Goal: Task Accomplishment & Management: Complete application form

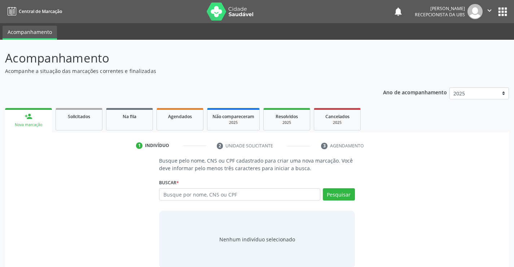
click at [204, 191] on input "text" at bounding box center [239, 194] width 161 height 12
type input "702305135484610"
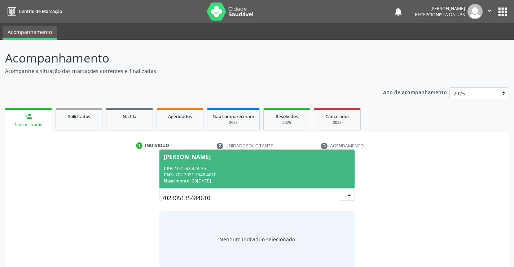
click at [292, 162] on span "[PERSON_NAME] CPF: 107.548.424-36 CNS: 702 3051 3548 4610 Nascimento: [DATE]" at bounding box center [256, 168] width 195 height 39
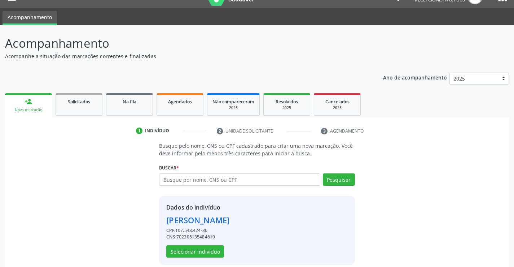
scroll to position [23, 0]
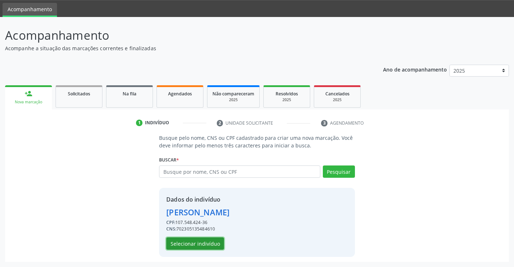
click at [207, 244] on button "Selecionar indivíduo" at bounding box center [195, 243] width 58 height 12
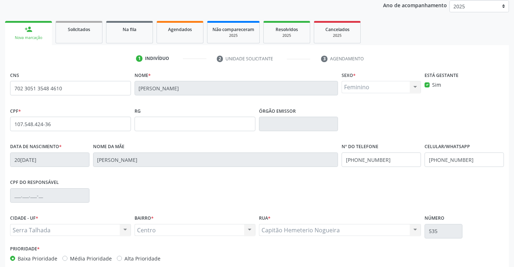
scroll to position [124, 0]
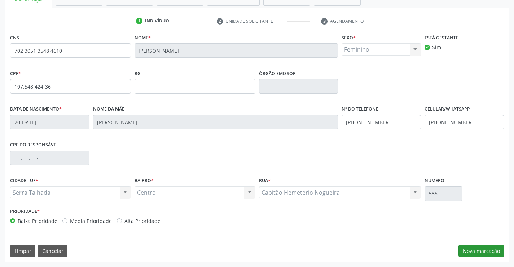
drag, startPoint x: 458, startPoint y: 253, endPoint x: 462, endPoint y: 253, distance: 4.0
click at [462, 253] on div "Limpar Cancelar Nova marcação" at bounding box center [257, 251] width 494 height 12
click at [463, 253] on button "Nova marcação" at bounding box center [481, 251] width 45 height 12
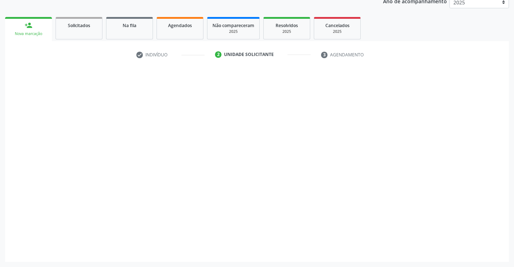
scroll to position [91, 0]
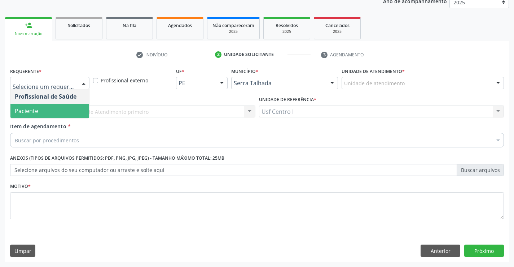
click at [51, 106] on span "Paciente" at bounding box center [49, 111] width 79 height 14
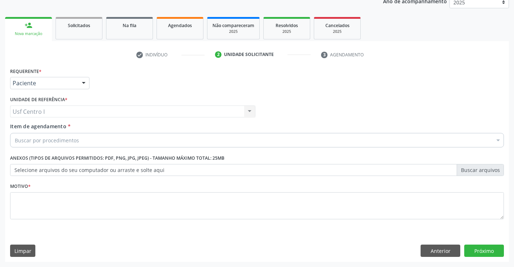
click at [83, 136] on div "Buscar por procedimentos" at bounding box center [257, 140] width 494 height 14
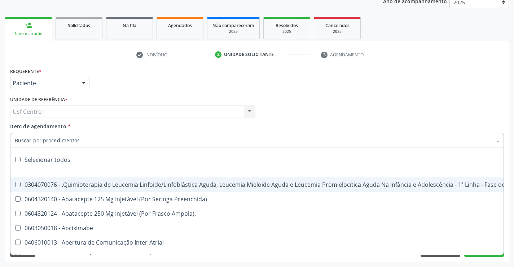
click at [84, 140] on input "Item de agendamento *" at bounding box center [253, 140] width 477 height 14
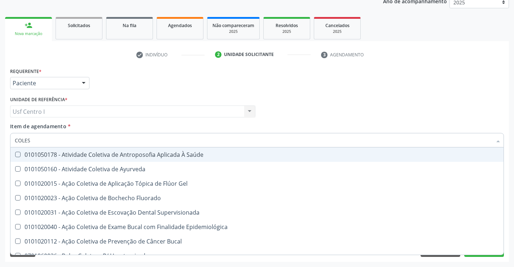
type input "COLEST"
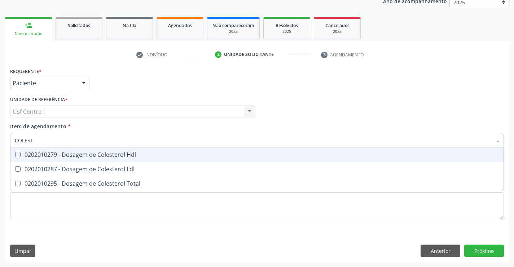
click at [89, 152] on div "0202010279 - Dosagem de Colesterol Hdl" at bounding box center [257, 155] width 485 height 6
drag, startPoint x: 89, startPoint y: 153, endPoint x: 92, endPoint y: 159, distance: 7.0
click at [90, 154] on div "0202010279 - Dosagem de Colesterol Hdl" at bounding box center [257, 155] width 485 height 6
click at [93, 161] on span "0202010279 - Dosagem de Colesterol Hdl" at bounding box center [256, 154] width 493 height 14
checkbox Hdl "true"
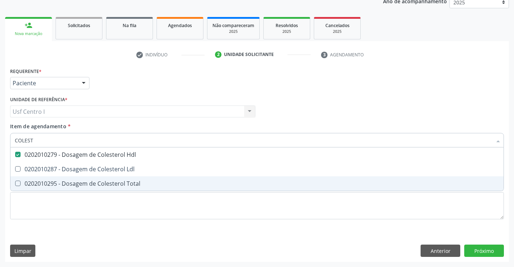
click at [96, 177] on span "0202010295 - Dosagem de Colesterol Total" at bounding box center [256, 183] width 493 height 14
checkbox Total "true"
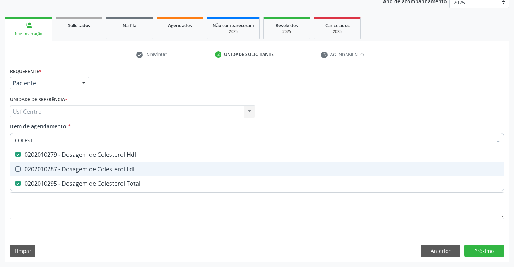
click at [101, 167] on div "0202010287 - Dosagem de Colesterol Ldl" at bounding box center [257, 169] width 485 height 6
checkbox Ldl "true"
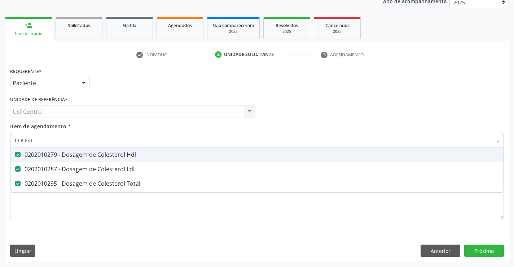
drag, startPoint x: 98, startPoint y: 140, endPoint x: 3, endPoint y: 144, distance: 94.6
click at [3, 144] on div "Acompanhamento Acompanhe a situação das marcações correntes e finalizadas Relat…" at bounding box center [257, 108] width 514 height 318
checkbox Hdl "false"
checkbox Ldl "false"
checkbox Total "false"
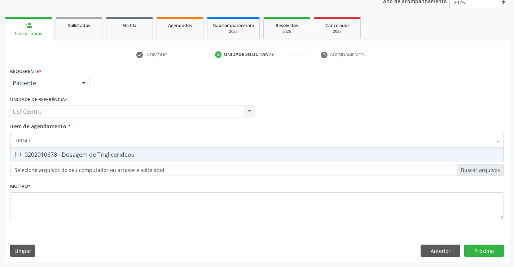
type input "TRIGLIC"
click at [51, 156] on div "0202010678 - Dosagem de Triglicerideos" at bounding box center [257, 155] width 485 height 6
checkbox Triglicerideos "true"
drag, startPoint x: 60, startPoint y: 145, endPoint x: 12, endPoint y: 141, distance: 48.9
click at [12, 141] on div "TRIGLIC" at bounding box center [257, 140] width 494 height 14
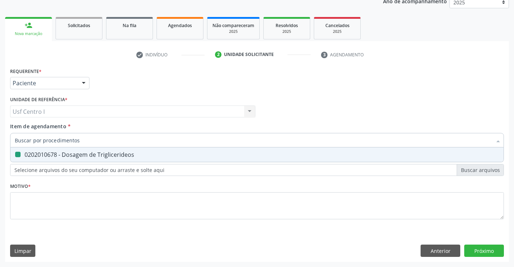
checkbox Triglicerideos "false"
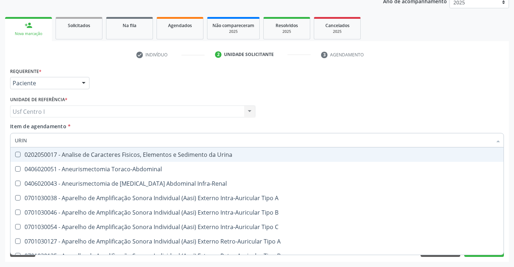
type input "URINA"
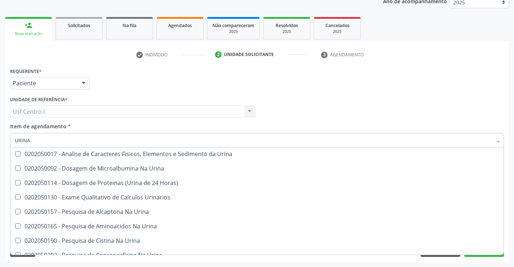
scroll to position [0, 0]
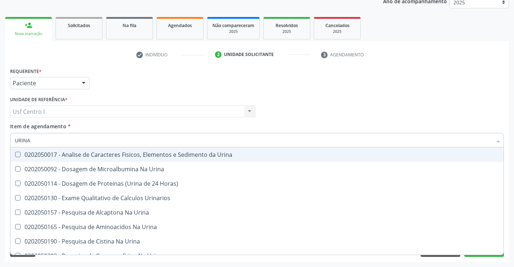
click at [65, 159] on span "0202050017 - Analise de Caracteres Fisicos, Elementos e Sedimento da Urina" at bounding box center [256, 154] width 493 height 14
checkbox Urina "true"
drag, startPoint x: 53, startPoint y: 140, endPoint x: 12, endPoint y: 144, distance: 42.1
click at [12, 144] on div "URINA" at bounding box center [257, 140] width 494 height 14
checkbox Urina "false"
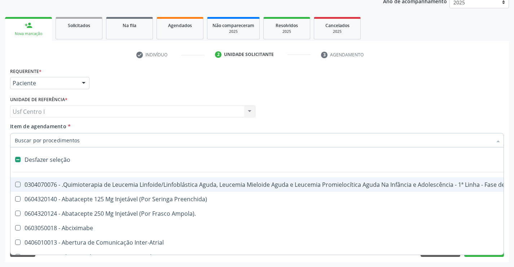
type input "U"
checkbox Ml\) "true"
checkbox Urina "false"
type input "UR"
checkbox Capsula\) "true"
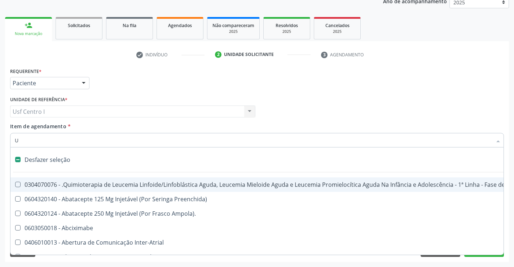
checkbox Ml\) "false"
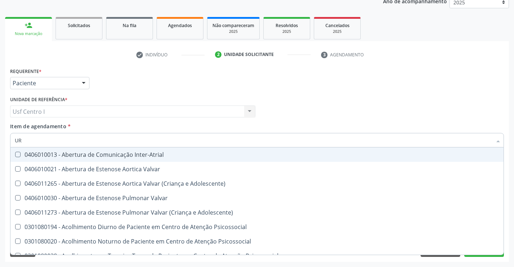
type input "U"
checkbox Urina "false"
checkbox Uretroscopia "true"
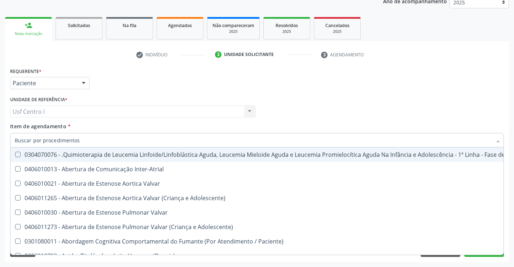
checkbox Urina "false"
checkbox Articulacoes "true"
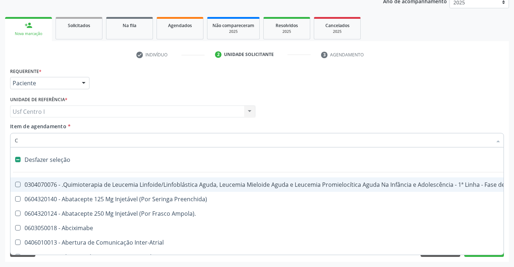
type input "CU"
checkbox Punho "false"
checkbox Urina "false"
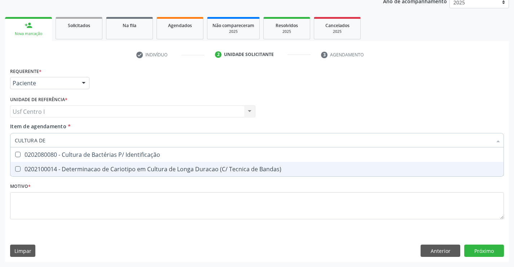
type input "CULTURA DE"
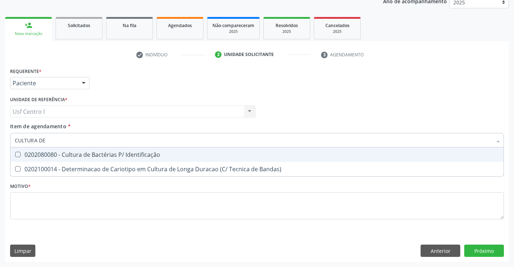
click at [80, 155] on div "0202080080 - Cultura de Bactérias P/ Identificação" at bounding box center [257, 155] width 485 height 6
checkbox Identificação "true"
checkbox Bandas\) "true"
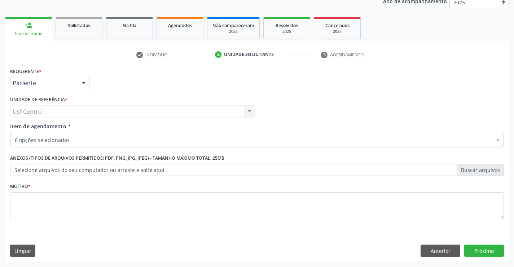
drag, startPoint x: 69, startPoint y: 131, endPoint x: 23, endPoint y: 140, distance: 46.6
click at [23, 140] on div "Item de agendamento * 6 opções selecionadas Desfazer seleção Selecionados 02020…" at bounding box center [257, 133] width 494 height 23
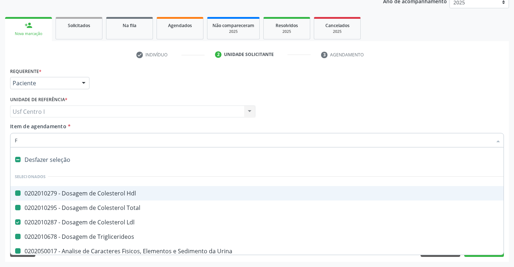
type input "FA"
checkbox Hdl "false"
checkbox Total "false"
checkbox Triglicerideos "false"
checkbox Urina "false"
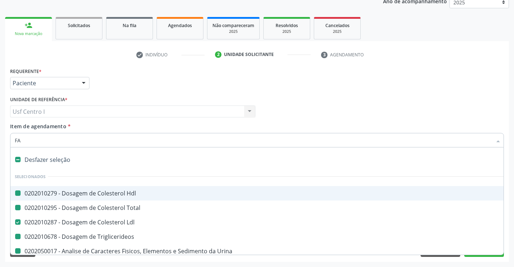
checkbox Identificação "false"
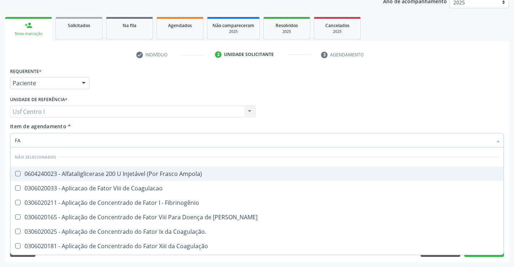
type input "F"
checkbox Ampola\) "true"
checkbox Coagulacao "true"
checkbox Willebrand "true"
checkbox Coagulação\ "true"
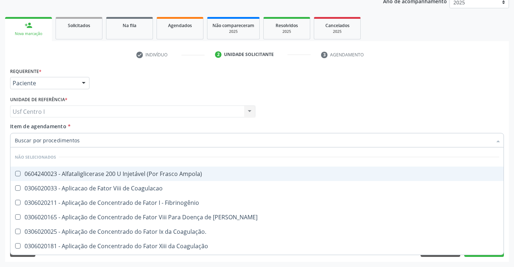
checkbox Coagulação "true"
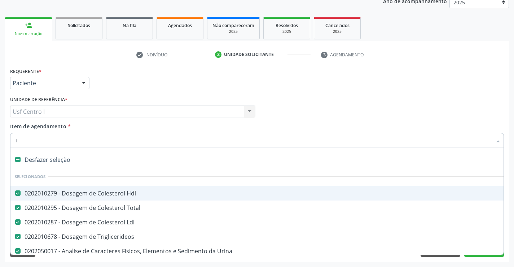
type input "TI"
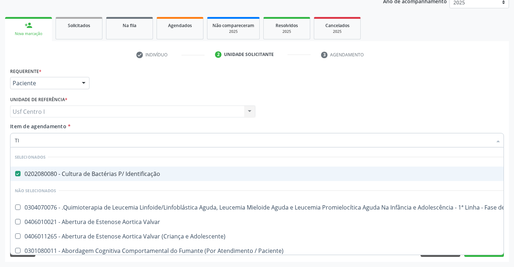
checkbox Valvar "false"
checkbox Adolescente\) "false"
checkbox Paciente\) "false"
checkbox Manutenção "false"
type input "TIP"
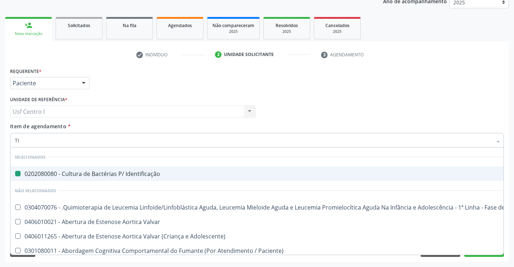
checkbox Identificação "false"
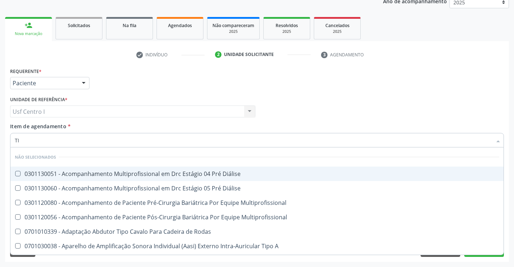
type input "T"
checkbox Diálise "true"
checkbox Multiprofissional "true"
checkbox Rodas "true"
checkbox A "true"
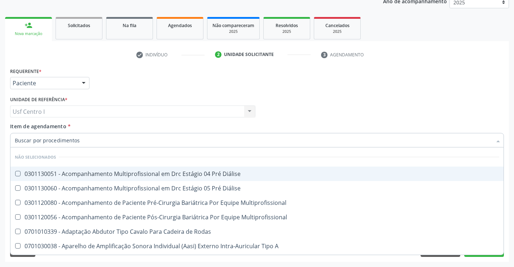
checkbox Multiprofissional "true"
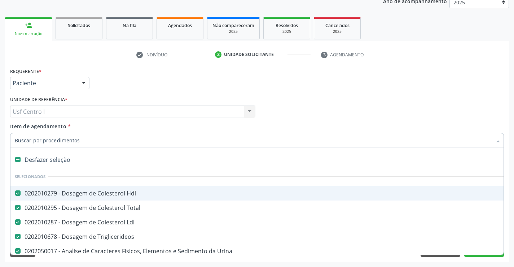
paste input "0202120082"
type input "0202120082"
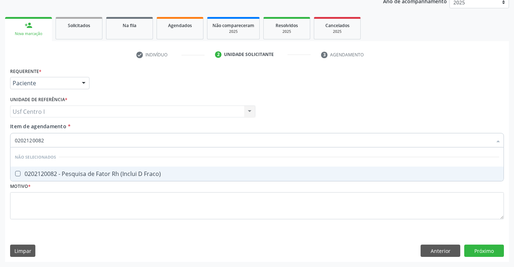
click at [112, 175] on div "0202120082 - Pesquisa de Fator Rh (Inclui D Fraco)" at bounding box center [257, 174] width 485 height 6
checkbox Fraco\) "true"
drag, startPoint x: 59, startPoint y: 142, endPoint x: 16, endPoint y: 140, distance: 43.7
click at [16, 140] on input "0202120082" at bounding box center [253, 140] width 477 height 14
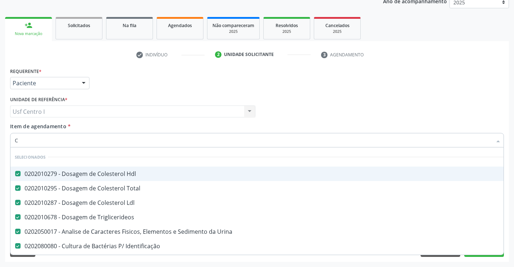
type input "CO"
checkbox Identificação "false"
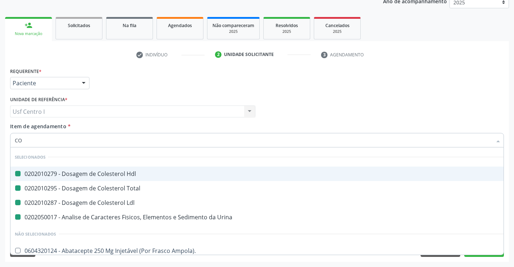
type input "COA"
checkbox Hdl "false"
checkbox Total "false"
checkbox Ldl "false"
checkbox Urina "false"
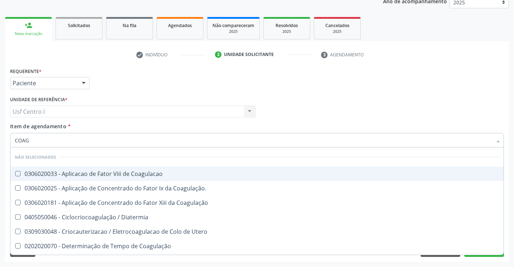
type input "COAGU"
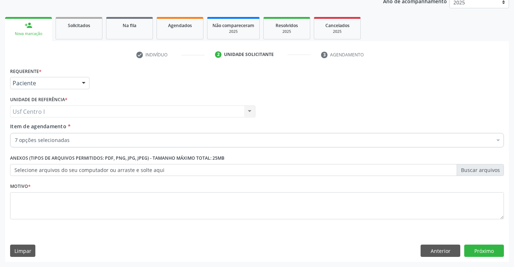
checkbox Hdl "true"
checkbox Total "true"
checkbox Ldl "true"
checkbox Triglicerideos "true"
checkbox Identificação "true"
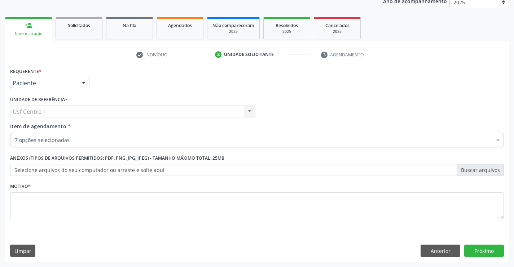
checkbox Fraco\) "true"
checkbox Urina "true"
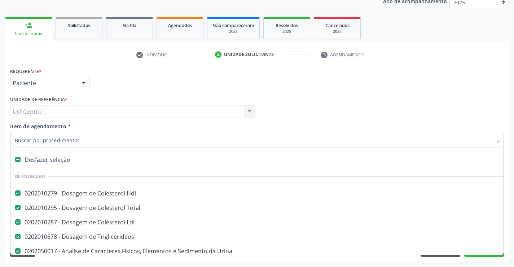
paste input "0202020096"
type input "0202020096"
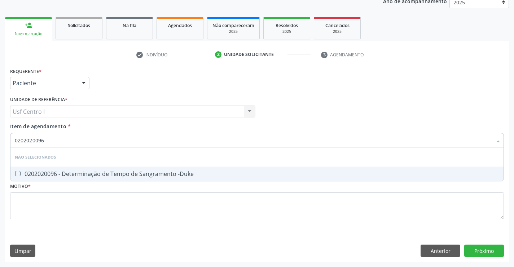
click at [81, 173] on div "0202020096 - Determinação de Tempo de Sangramento -Duke" at bounding box center [257, 174] width 485 height 6
checkbox -Duke "true"
drag, startPoint x: 51, startPoint y: 137, endPoint x: 2, endPoint y: 140, distance: 48.8
click at [2, 140] on div "Acompanhamento Acompanhe a situação das marcações correntes e finalizadas Relat…" at bounding box center [257, 108] width 514 height 318
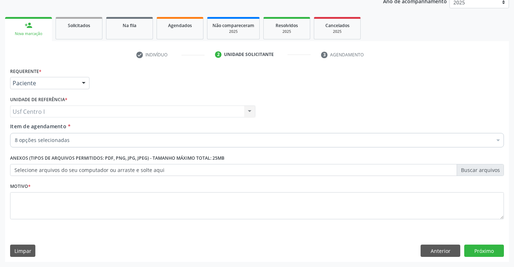
click at [95, 132] on div "Item de agendamento * 8 opções selecionadas Desfazer seleção Selecionados 02020…" at bounding box center [257, 133] width 494 height 23
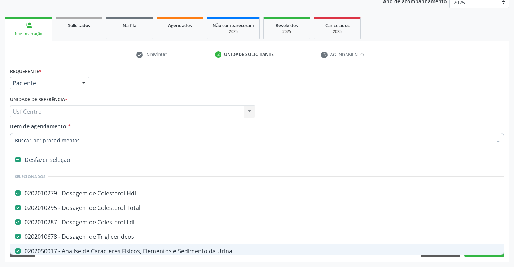
paste input "0202020070"
type input "0202020070"
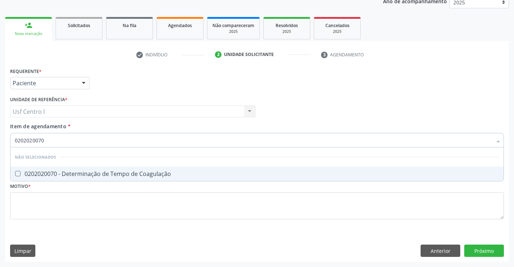
drag, startPoint x: 131, startPoint y: 163, endPoint x: 141, endPoint y: 180, distance: 20.2
click at [141, 180] on ul "Desfazer seleção Não selecionados 0202020070 - Determinação de Tempo de Coagula…" at bounding box center [256, 164] width 493 height 34
click at [136, 171] on div "0202020070 - Determinação de Tempo de Coagulação" at bounding box center [257, 174] width 485 height 6
checkbox Coagulação "true"
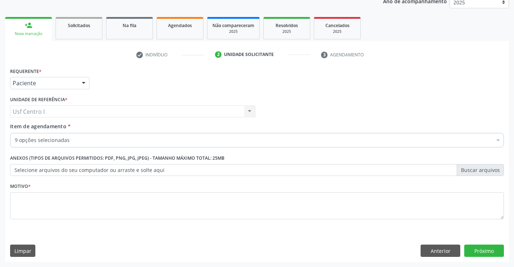
scroll to position [91, 0]
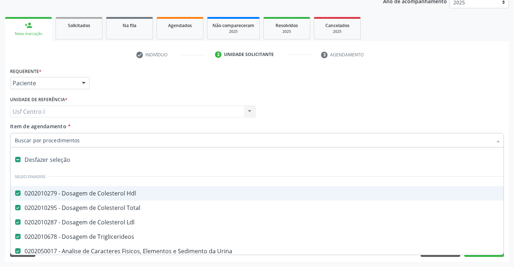
paste input "0202020142"
type input "0202020142"
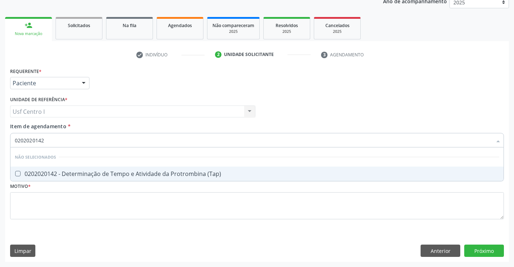
click at [108, 174] on div "0202020142 - Determinação de Tempo e Atividade da Protrombina (Tap)" at bounding box center [257, 174] width 485 height 6
checkbox \(Tap\) "true"
click at [88, 134] on input "0202020142" at bounding box center [253, 140] width 477 height 14
drag, startPoint x: 91, startPoint y: 145, endPoint x: 5, endPoint y: 144, distance: 85.5
click at [5, 144] on div "Requerente * Paciente Profissional de Saúde Paciente Nenhum resultado encontrad…" at bounding box center [257, 164] width 504 height 196
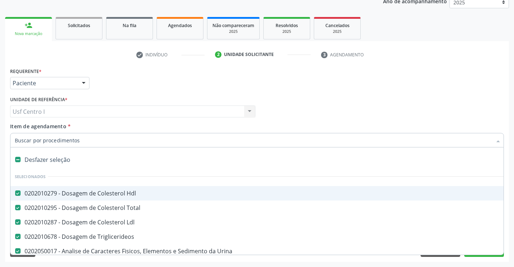
click at [74, 137] on input "Item de agendamento *" at bounding box center [253, 140] width 477 height 14
type input "G"
checkbox -Duke "false"
checkbox Coagulação "false"
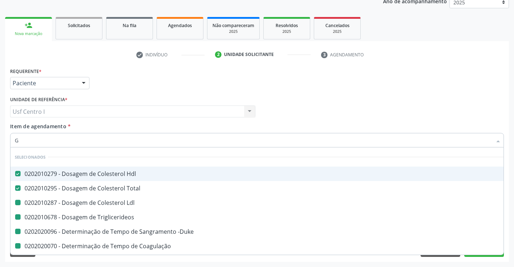
type input "GL"
checkbox Ldl "false"
checkbox Triglicerideos "false"
checkbox -Duke "false"
checkbox Coagulação "false"
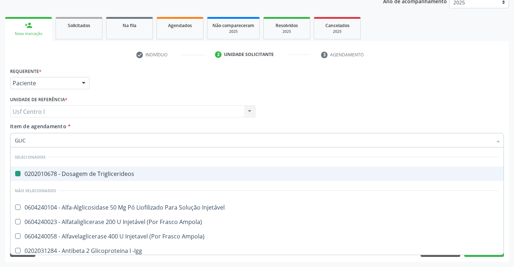
type input "GLICO"
checkbox Triglicerideos "false"
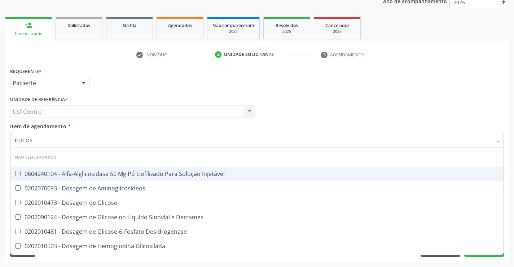
type input "GLICOSI"
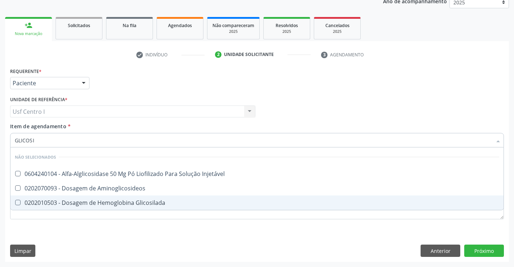
click at [109, 203] on div "0202010503 - Dosagem de Hemoglobina Glicosilada" at bounding box center [257, 203] width 485 height 6
checkbox Glicosilada "true"
click at [112, 231] on div "Requerente * Paciente Profissional de Saúde Paciente Nenhum resultado encontrad…" at bounding box center [257, 164] width 504 height 196
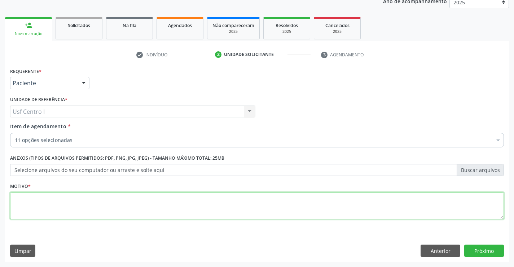
click at [89, 207] on textarea at bounding box center [257, 205] width 494 height 27
type textarea "."
click at [476, 255] on button "Próximo" at bounding box center [484, 250] width 40 height 12
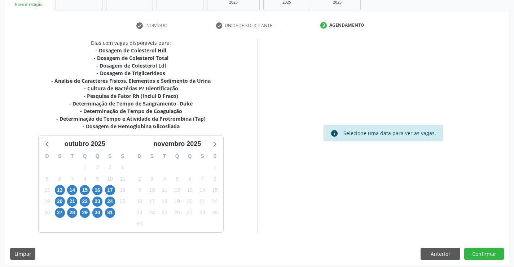
scroll to position [123, 0]
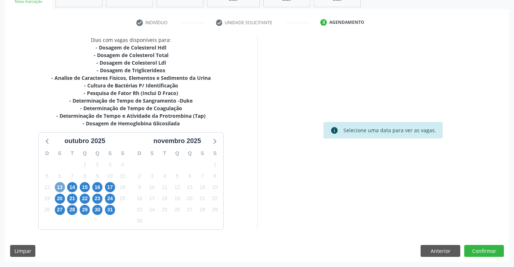
click at [61, 183] on span "13" at bounding box center [60, 187] width 10 height 10
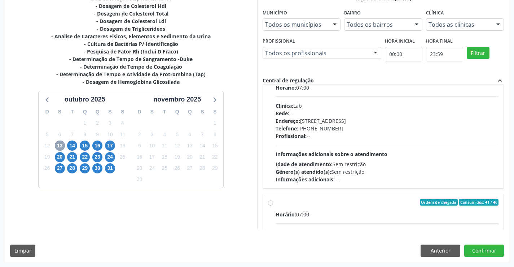
scroll to position [78, 0]
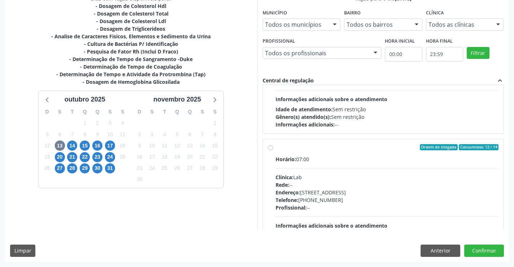
click at [276, 149] on label "Ordem de chegada Consumidos: 12 / 14 Horário: 07:00 Clínica: Lab Rede: -- Ender…" at bounding box center [387, 199] width 223 height 111
click at [271, 149] on input "Ordem de chegada Consumidos: 12 / 14 Horário: 07:00 Clínica: Lab Rede: -- Ender…" at bounding box center [270, 147] width 5 height 6
radio input "true"
click at [482, 249] on button "Confirmar" at bounding box center [484, 250] width 40 height 12
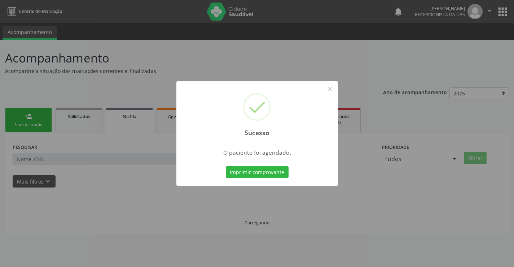
scroll to position [0, 0]
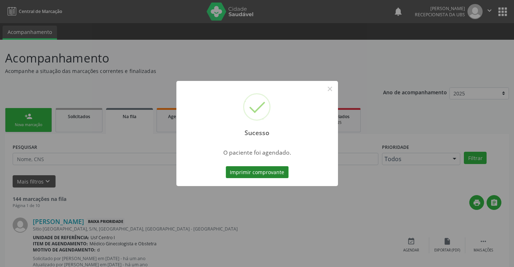
drag, startPoint x: 244, startPoint y: 165, endPoint x: 252, endPoint y: 169, distance: 8.9
click at [249, 166] on div "Imprimir comprovante Cancel" at bounding box center [257, 172] width 66 height 15
click at [331, 88] on button "×" at bounding box center [330, 89] width 12 height 12
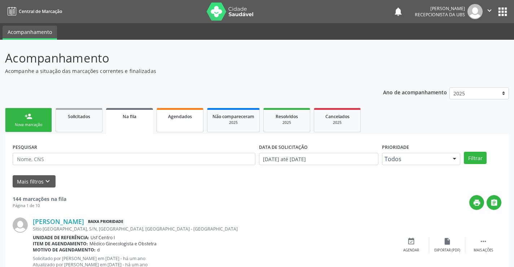
click at [189, 118] on span "Agendados" at bounding box center [180, 116] width 24 height 6
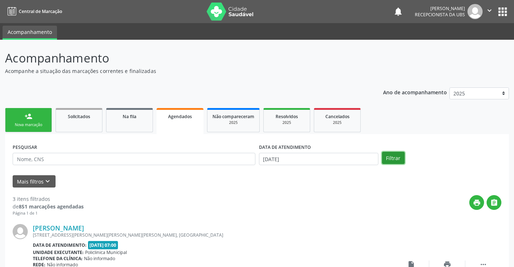
click at [397, 156] on button "Filtrar" at bounding box center [393, 158] width 23 height 12
click at [495, 202] on icon "" at bounding box center [494, 202] width 8 height 8
click at [388, 156] on button "Filtrar" at bounding box center [393, 158] width 23 height 12
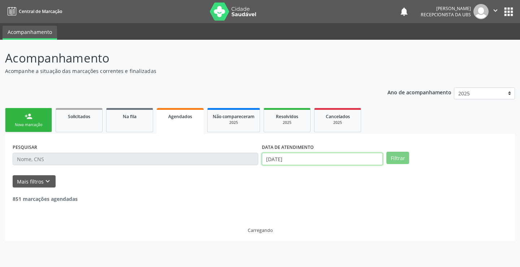
click at [352, 156] on input "10/10/2025" at bounding box center [322, 159] width 121 height 12
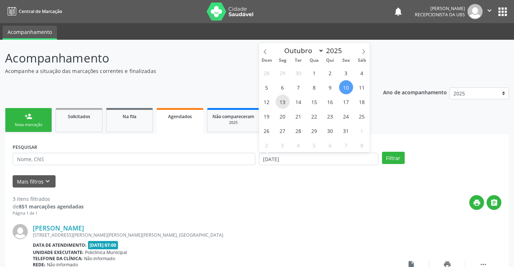
click at [285, 100] on span "13" at bounding box center [283, 102] width 14 height 14
type input "13/10/2025"
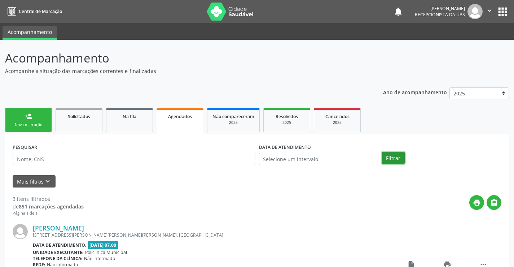
click at [390, 160] on button "Filtrar" at bounding box center [393, 158] width 23 height 12
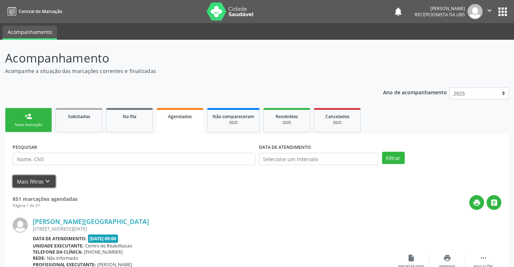
click at [48, 178] on icon "keyboard_arrow_down" at bounding box center [48, 181] width 8 height 8
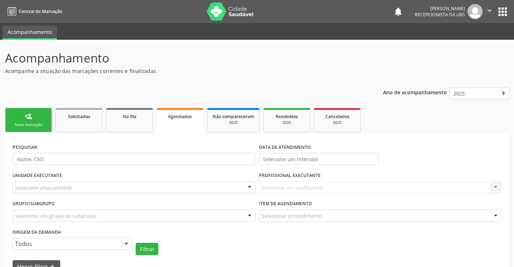
click at [273, 244] on div "Filtrar" at bounding box center [318, 248] width 369 height 12
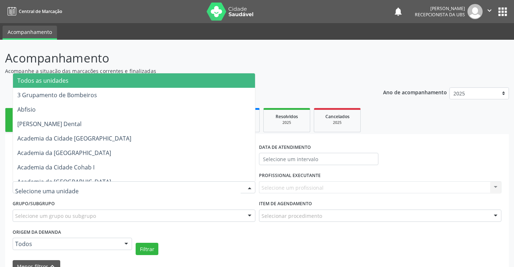
click at [134, 192] on div at bounding box center [134, 187] width 243 height 12
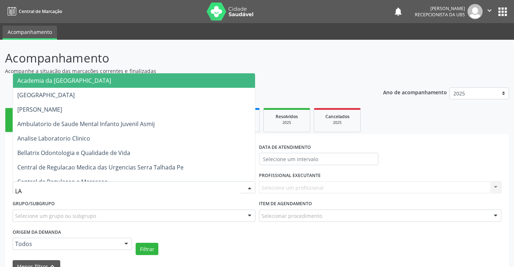
type input "LAB"
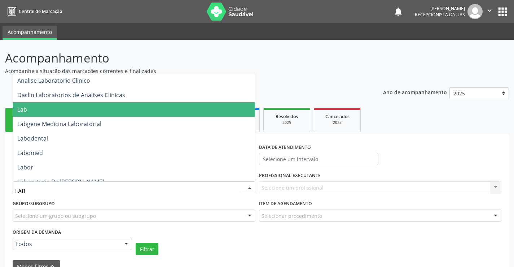
click at [78, 108] on span "Lab" at bounding box center [134, 109] width 242 height 14
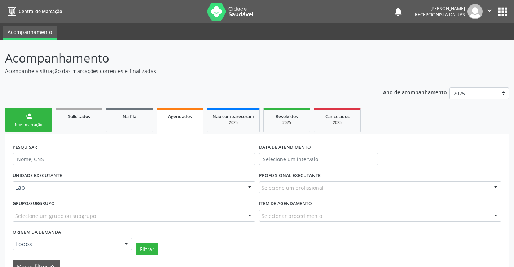
scroll to position [36, 0]
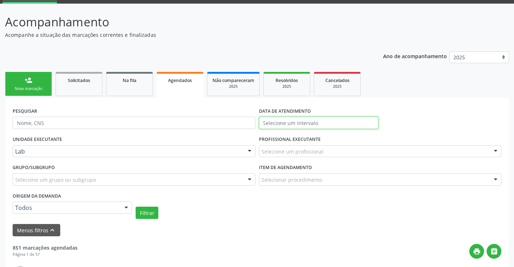
click at [359, 121] on input "text" at bounding box center [318, 123] width 119 height 12
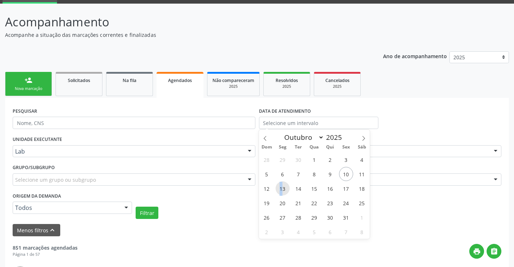
click at [281, 187] on span "13" at bounding box center [283, 188] width 14 height 14
type input "13/10/2025"
click at [281, 187] on span "13" at bounding box center [283, 188] width 14 height 14
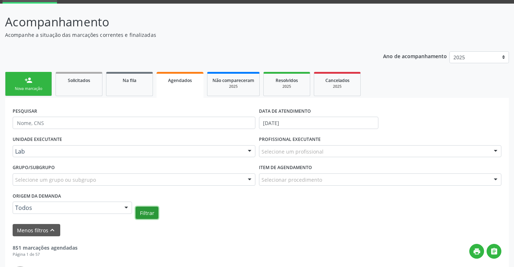
click at [151, 215] on button "Filtrar" at bounding box center [147, 212] width 23 height 12
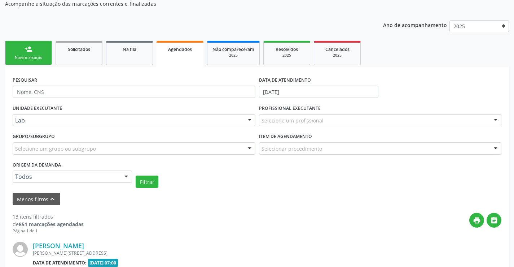
scroll to position [64, 0]
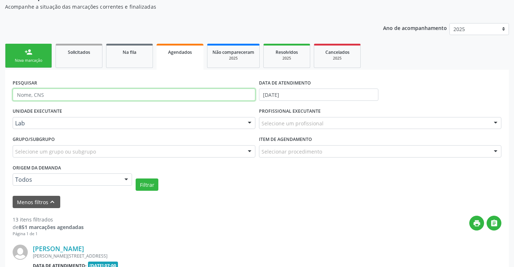
click at [205, 96] on input "text" at bounding box center [134, 94] width 243 height 12
type input "702306135484610"
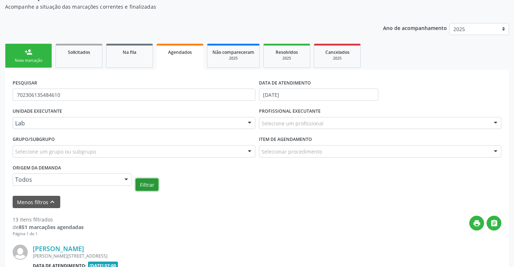
click at [150, 185] on button "Filtrar" at bounding box center [147, 184] width 23 height 12
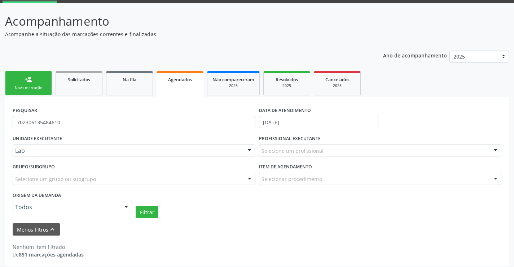
scroll to position [41, 0]
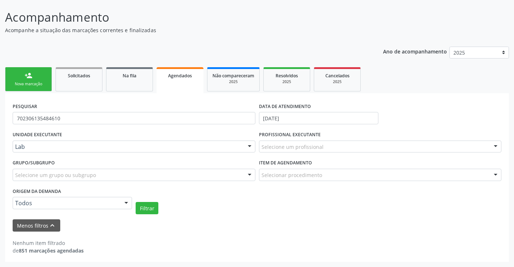
click at [187, 80] on link "Agendados" at bounding box center [180, 80] width 47 height 26
click at [26, 75] on div "person_add" at bounding box center [29, 75] width 8 height 8
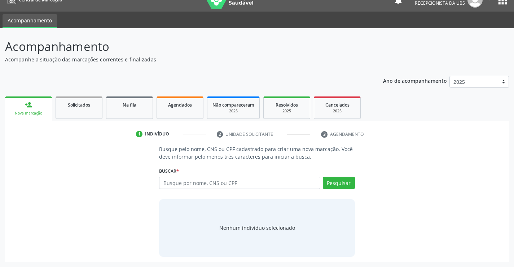
scroll to position [12, 0]
click at [190, 180] on input "text" at bounding box center [239, 182] width 161 height 12
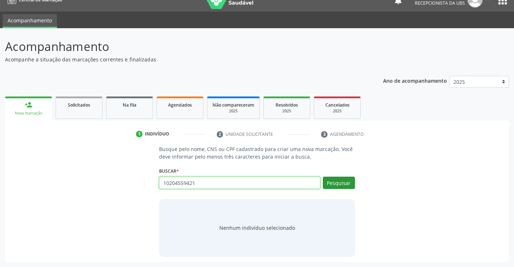
type input "10204559421"
click at [328, 185] on button "Pesquisar" at bounding box center [339, 182] width 32 height 12
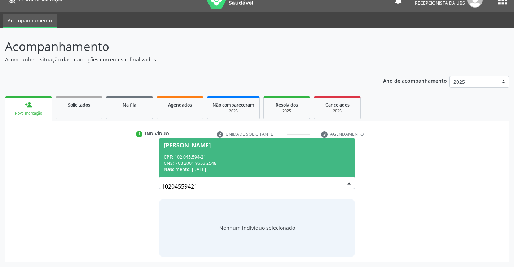
click at [292, 150] on span "Gilmária Bezerra da Silva CPF: 102.045.594-21 CNS: 708 2001 9653 2548 Nasciment…" at bounding box center [256, 157] width 195 height 39
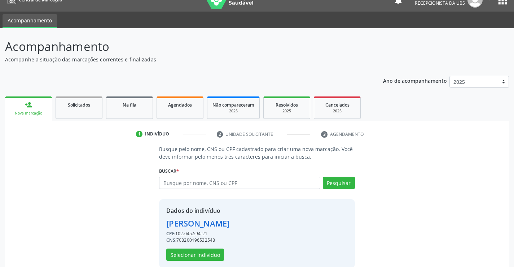
scroll to position [23, 0]
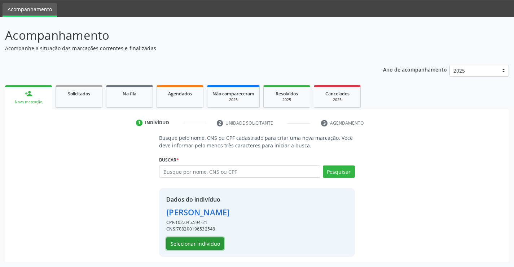
click at [216, 237] on button "Selecionar indivíduo" at bounding box center [195, 243] width 58 height 12
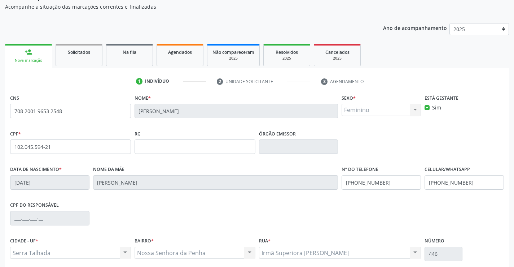
scroll to position [124, 0]
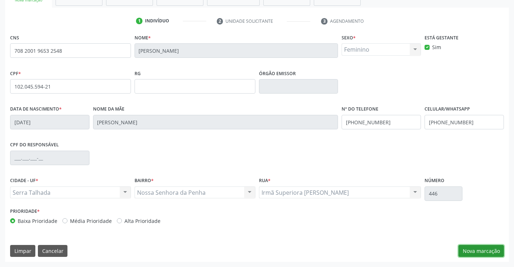
click at [487, 250] on button "Nova marcação" at bounding box center [481, 251] width 45 height 12
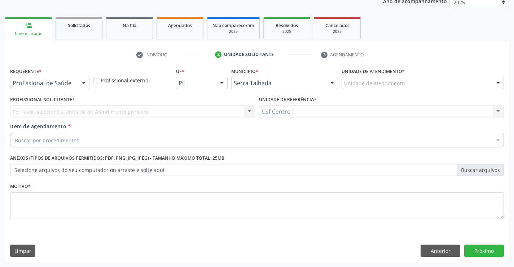
scroll to position [91, 0]
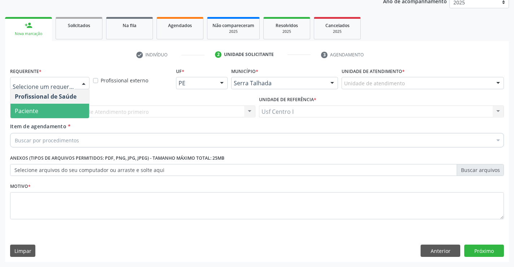
click at [45, 108] on span "Paciente" at bounding box center [49, 111] width 79 height 14
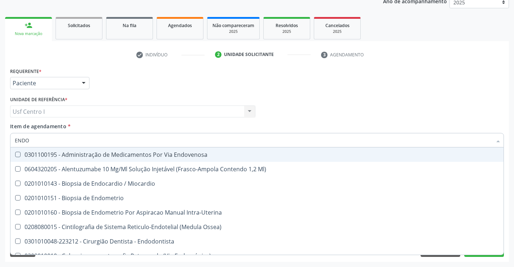
type input "ENDOC"
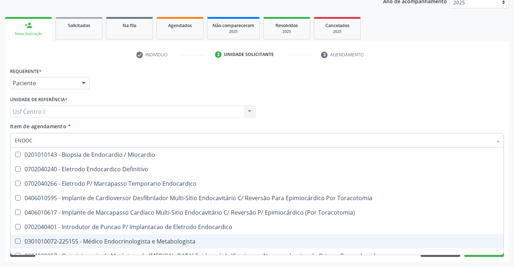
click at [116, 243] on div "0301010072-225155 - Médico Endocrinologista e Metabologista" at bounding box center [257, 241] width 485 height 6
checkbox Metabologista "true"
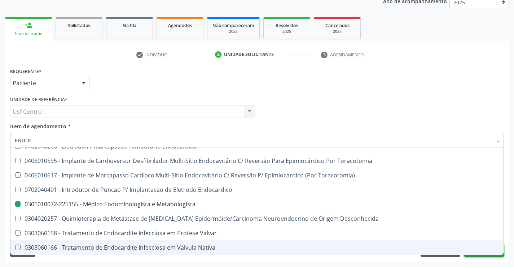
click at [470, 256] on button "Próximo" at bounding box center [484, 250] width 40 height 12
checkbox Definitivo "true"
checkbox Metabologista "false"
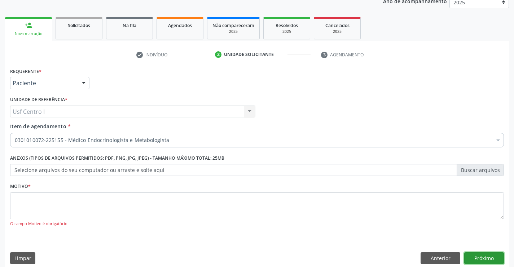
scroll to position [0, 0]
click at [31, 203] on textarea at bounding box center [257, 205] width 494 height 27
type textarea "."
click at [498, 251] on div "Requerente * Paciente Profissional de Saúde Paciente Nenhum resultado encontrad…" at bounding box center [257, 167] width 504 height 203
click at [497, 254] on button "Próximo" at bounding box center [484, 258] width 40 height 12
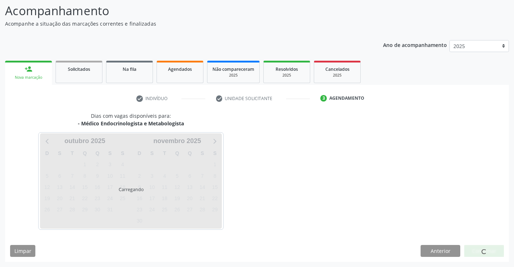
scroll to position [47, 0]
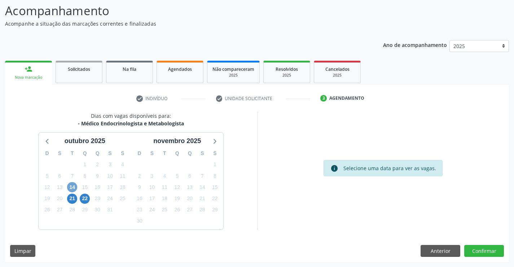
click at [72, 187] on span "14" at bounding box center [72, 187] width 10 height 10
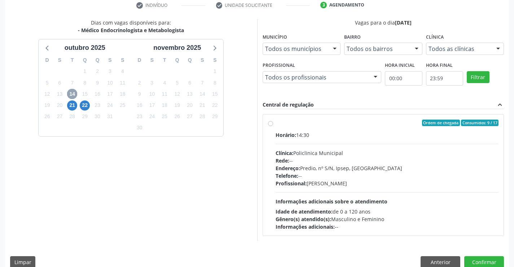
scroll to position [152, 0]
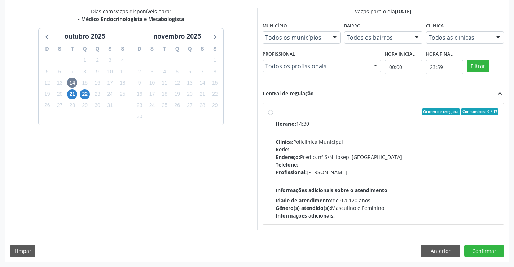
click at [338, 153] on div "Endereço: Predio, nº S/N, Ipsep, Serra Talhada - PE" at bounding box center [387, 157] width 223 height 8
click at [273, 115] on input "Ordem de chegada Consumidos: 9 / 17 Horário: 14:30 Clínica: Policlinica Municip…" at bounding box center [270, 111] width 5 height 6
radio input "true"
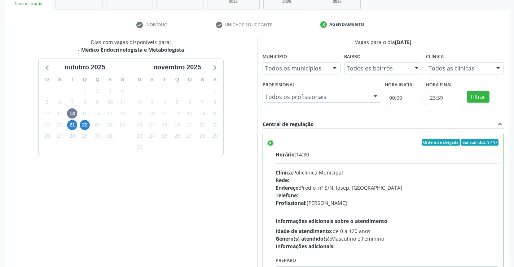
scroll to position [165, 0]
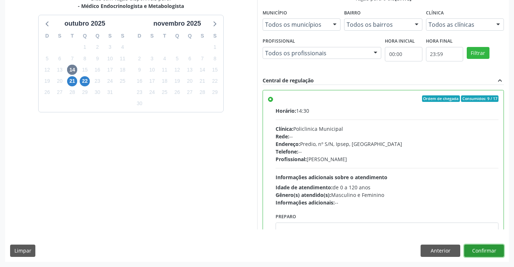
click at [487, 249] on button "Confirmar" at bounding box center [484, 250] width 40 height 12
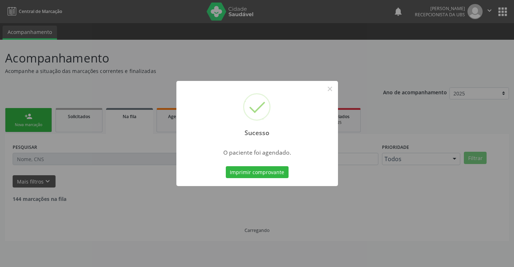
scroll to position [0, 0]
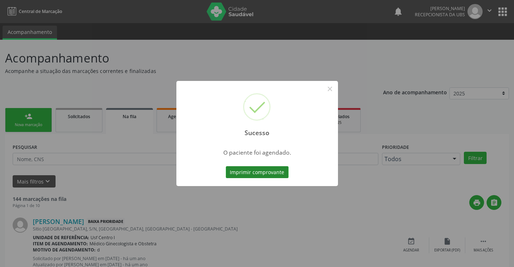
click at [277, 169] on button "Imprimir comprovante" at bounding box center [257, 172] width 63 height 12
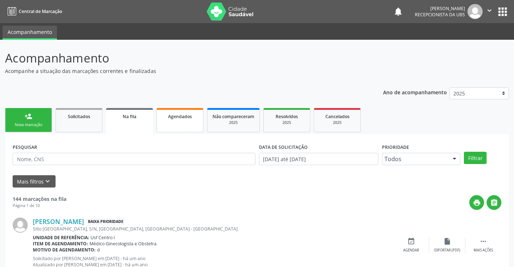
click at [179, 120] on link "Agendados" at bounding box center [180, 120] width 47 height 24
select select "9"
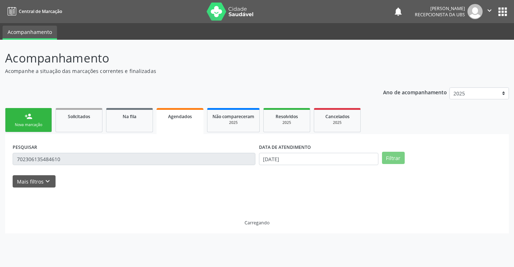
click at [179, 120] on link "Agendados" at bounding box center [180, 121] width 47 height 26
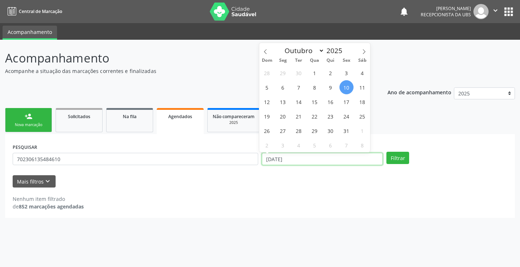
click at [304, 156] on input "10/10/2025" at bounding box center [322, 159] width 121 height 12
click at [280, 101] on span "13" at bounding box center [283, 102] width 14 height 14
type input "13/10/2025"
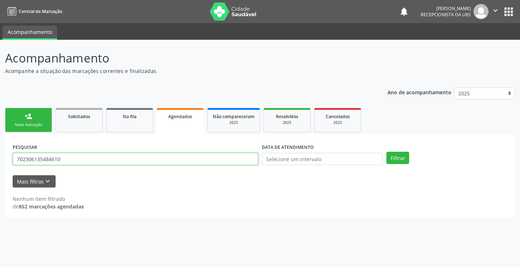
drag, startPoint x: 89, startPoint y: 157, endPoint x: 8, endPoint y: 159, distance: 81.2
click at [8, 159] on div "PESQUISAR 702306135484610 DATA DE ATENDIMENTO Filtrar UNIDADE EXECUTANTE Lab To…" at bounding box center [259, 176] width 509 height 84
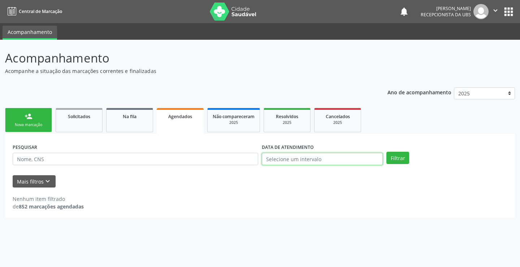
click at [303, 158] on input "text" at bounding box center [322, 159] width 121 height 12
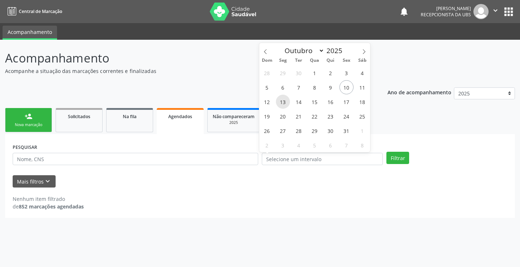
click at [280, 99] on span "13" at bounding box center [283, 102] width 14 height 14
type input "13/10/2025"
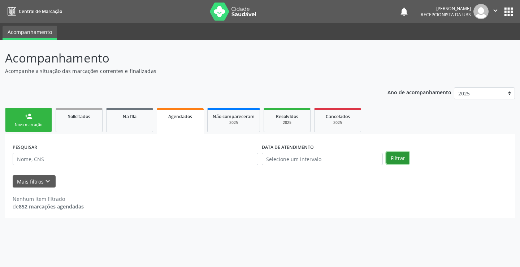
click at [406, 158] on button "Filtrar" at bounding box center [397, 158] width 23 height 12
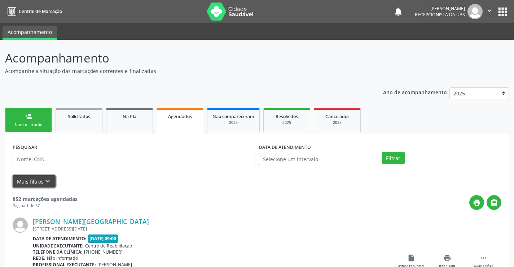
click at [42, 181] on button "Mais filtros keyboard_arrow_down" at bounding box center [34, 181] width 43 height 13
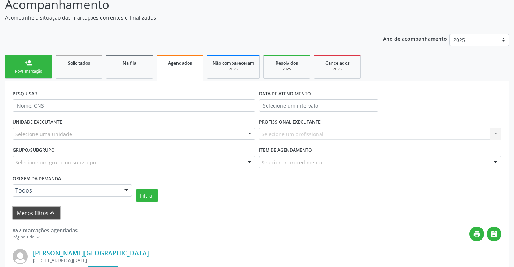
scroll to position [72, 0]
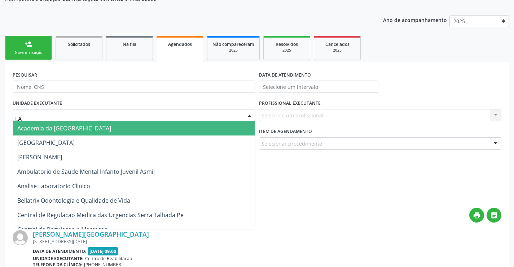
type input "LAB"
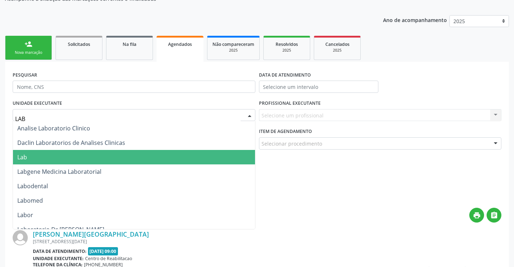
click at [63, 161] on span "Lab" at bounding box center [134, 157] width 242 height 14
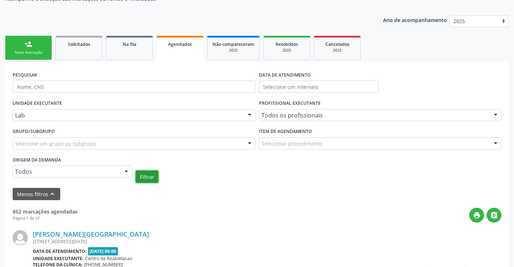
click at [149, 175] on button "Filtrar" at bounding box center [147, 176] width 23 height 12
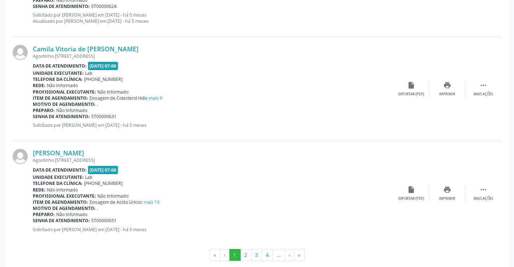
scroll to position [1658, 0]
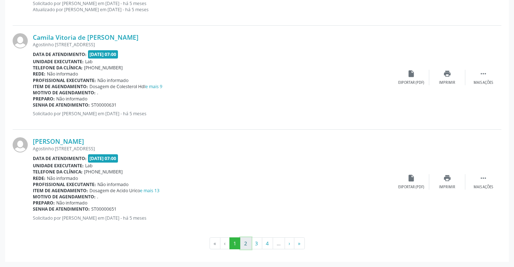
click at [245, 245] on button "2" at bounding box center [245, 243] width 11 height 12
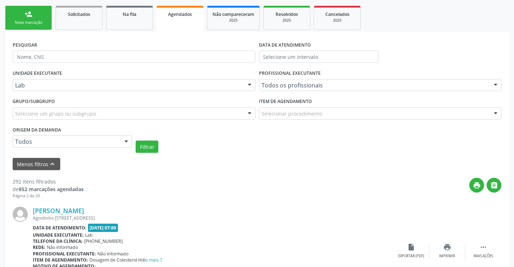
scroll to position [72, 0]
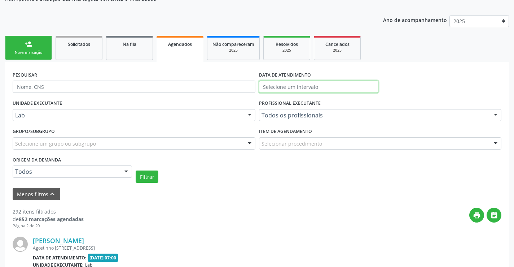
click at [324, 87] on input "text" at bounding box center [318, 86] width 119 height 12
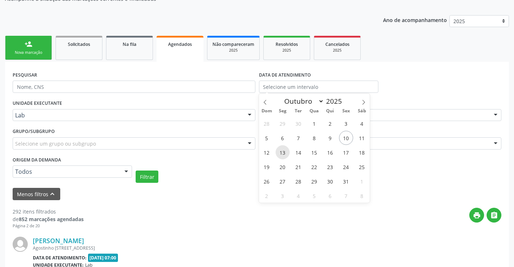
click at [282, 153] on span "13" at bounding box center [283, 152] width 14 height 14
type input "13/10/2025"
click at [282, 150] on span "13" at bounding box center [283, 152] width 14 height 14
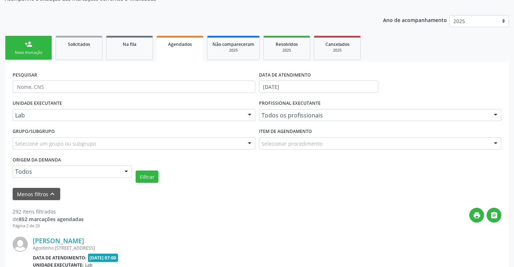
click at [282, 150] on div "Item de agendamento Selecionar procedimento 0304070076 - .Quimioterapia de Leuc…" at bounding box center [380, 140] width 246 height 28
click at [150, 179] on button "Filtrar" at bounding box center [147, 176] width 23 height 12
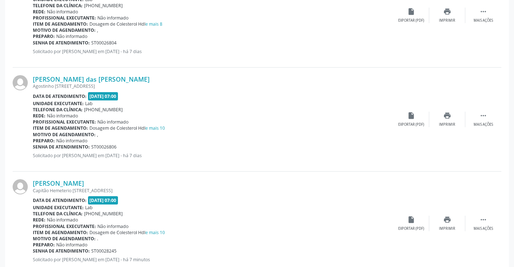
scroll to position [1398, 0]
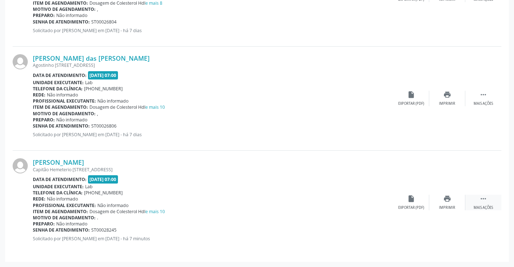
click at [482, 200] on icon "" at bounding box center [484, 198] width 8 height 8
click at [442, 219] on div "Carolayne Souza de Lima Capitão Hemeterio Nogueira, 535, Centro, Serra Talhada …" at bounding box center [257, 202] width 489 height 104
click at [334, 209] on div "Exportar (PDF)" at bounding box center [339, 207] width 26 height 5
